Goal: Task Accomplishment & Management: Use online tool/utility

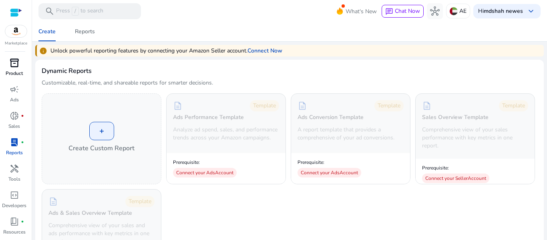
scroll to position [419, 0]
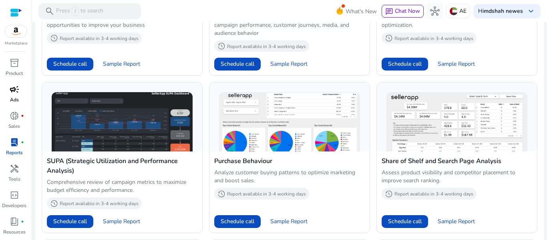
click at [12, 104] on link "campaign Ads" at bounding box center [14, 96] width 28 height 26
click at [12, 156] on p "Reports" at bounding box center [14, 152] width 17 height 7
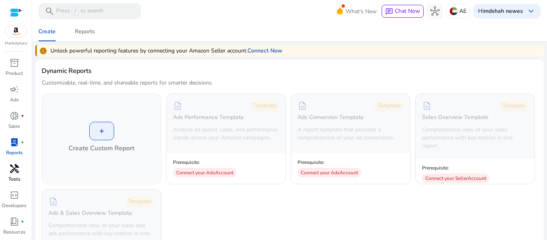
click at [14, 173] on span "handyman" at bounding box center [15, 169] width 10 height 10
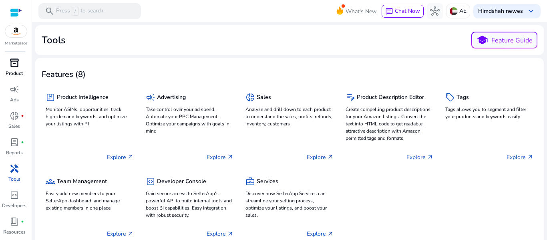
click at [13, 60] on span "inventory_2" at bounding box center [15, 63] width 10 height 10
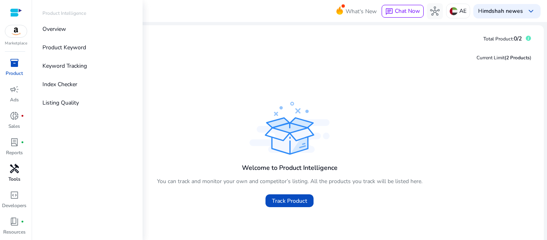
click at [16, 173] on span "handyman" at bounding box center [15, 169] width 10 height 10
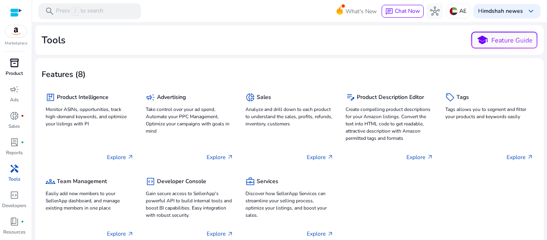
drag, startPoint x: 213, startPoint y: 48, endPoint x: 205, endPoint y: 60, distance: 14.1
click at [213, 50] on mat-card "Tools school Feature Guide" at bounding box center [289, 40] width 508 height 30
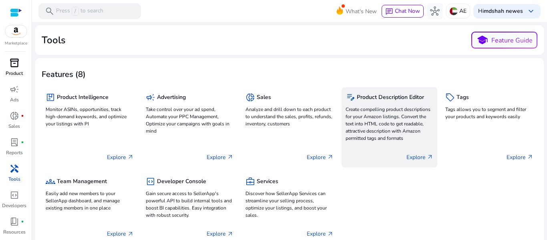
click at [407, 97] on h5 "Product Description Editor" at bounding box center [390, 97] width 67 height 7
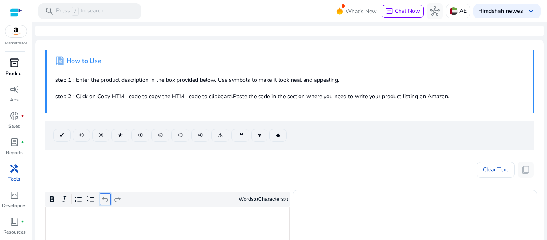
click at [110, 204] on button "Undo" at bounding box center [105, 199] width 11 height 12
click at [63, 220] on p "Rich Text Editor. Editing area: main. Press Alt+0 for help." at bounding box center [168, 216] width 236 height 8
click at [283, 134] on span at bounding box center [278, 135] width 16 height 19
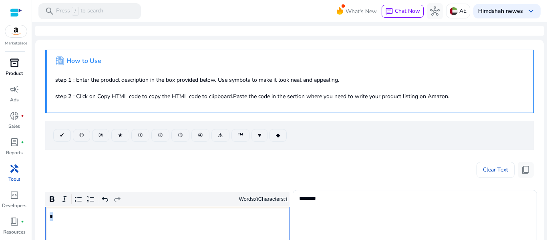
drag, startPoint x: 63, startPoint y: 221, endPoint x: 43, endPoint y: 220, distance: 20.4
click at [43, 220] on mat-card ".st1{fill:#2c8af8}.st2{fill:#fcfeff} How to Use step 1 : Enter the product desc…" at bounding box center [289, 244] width 508 height 408
copy p "*"
drag, startPoint x: 118, startPoint y: 134, endPoint x: 112, endPoint y: 140, distance: 7.9
click at [118, 134] on span "★" at bounding box center [120, 135] width 5 height 8
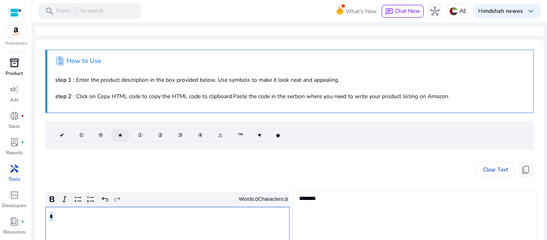
type textarea "********"
copy p "*"
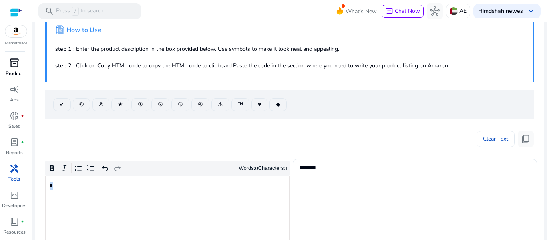
scroll to position [34, 0]
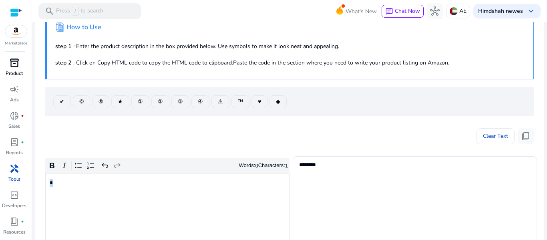
click at [82, 191] on div "*" at bounding box center [167, 233] width 244 height 121
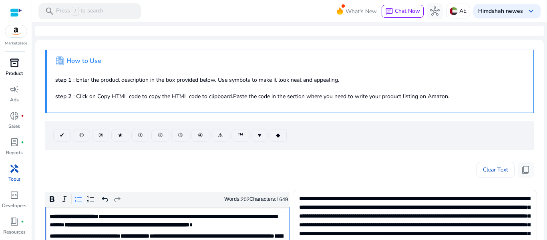
scroll to position [210, 0]
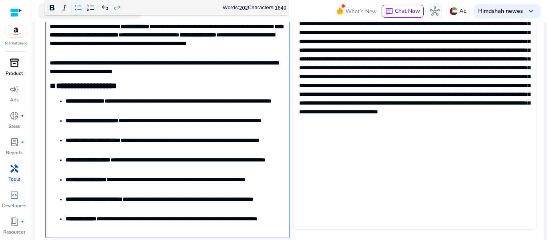
click at [66, 101] on li "**********" at bounding box center [176, 105] width 220 height 17
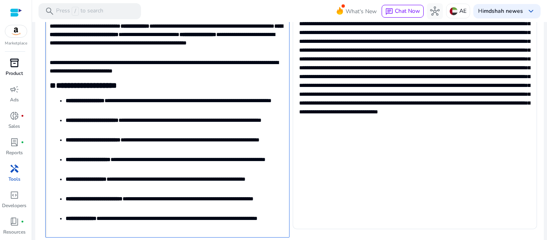
scroll to position [0, 0]
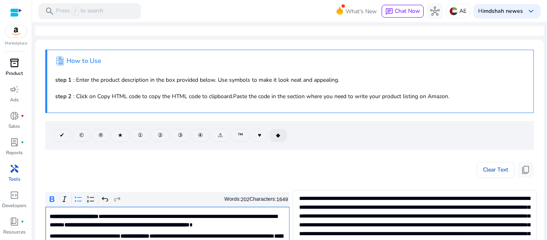
click at [280, 138] on span "◆" at bounding box center [278, 135] width 4 height 8
type textarea "**********"
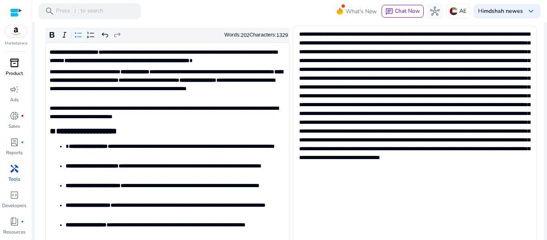
scroll to position [210, 0]
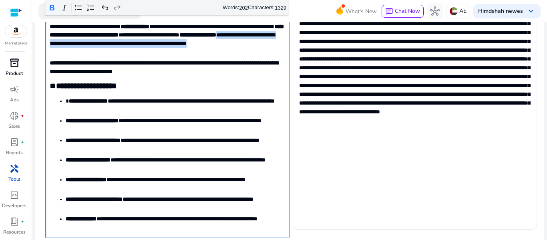
drag, startPoint x: 69, startPoint y: 41, endPoint x: 134, endPoint y: 46, distance: 65.1
click at [130, 50] on p "**********" at bounding box center [167, 39] width 234 height 34
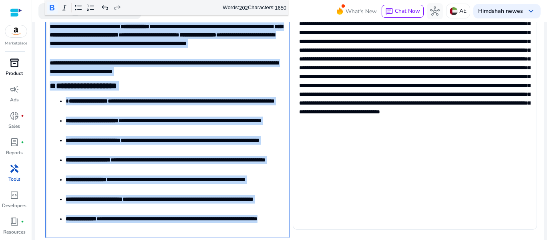
copy p "**********"
